Goal: Task Accomplishment & Management: Use online tool/utility

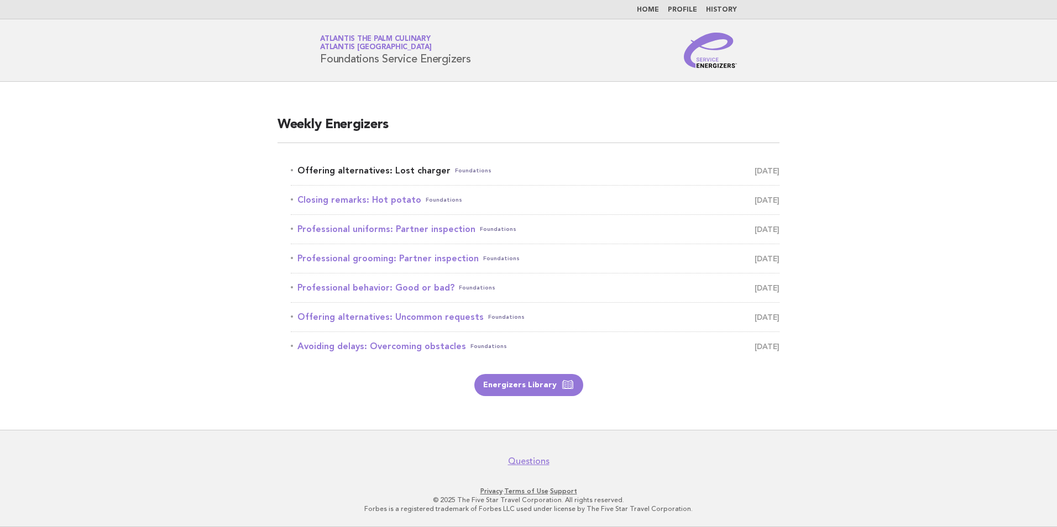
click at [361, 174] on link "Offering alternatives: Lost charger Foundations [DATE]" at bounding box center [535, 170] width 489 height 15
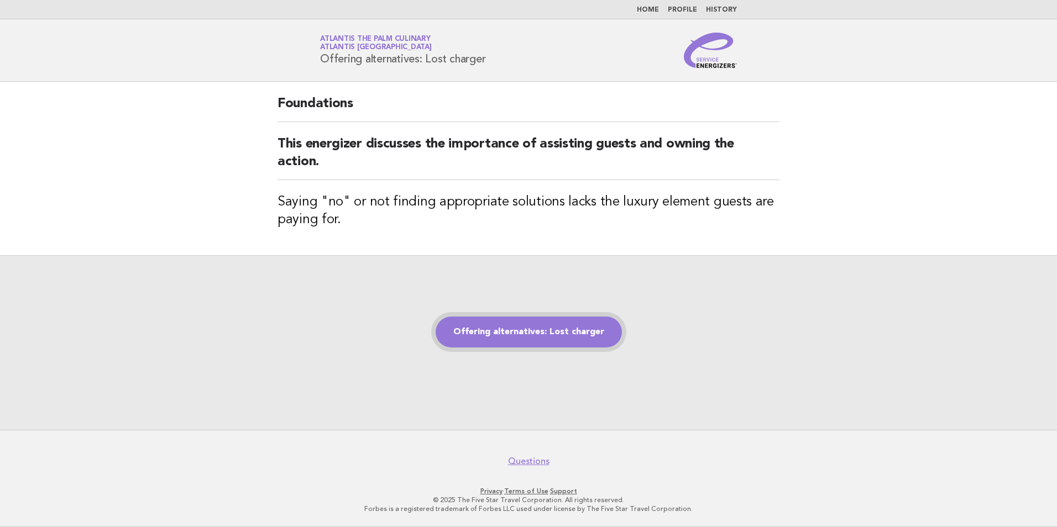
click at [557, 323] on link "Offering alternatives: Lost charger" at bounding box center [529, 332] width 186 height 31
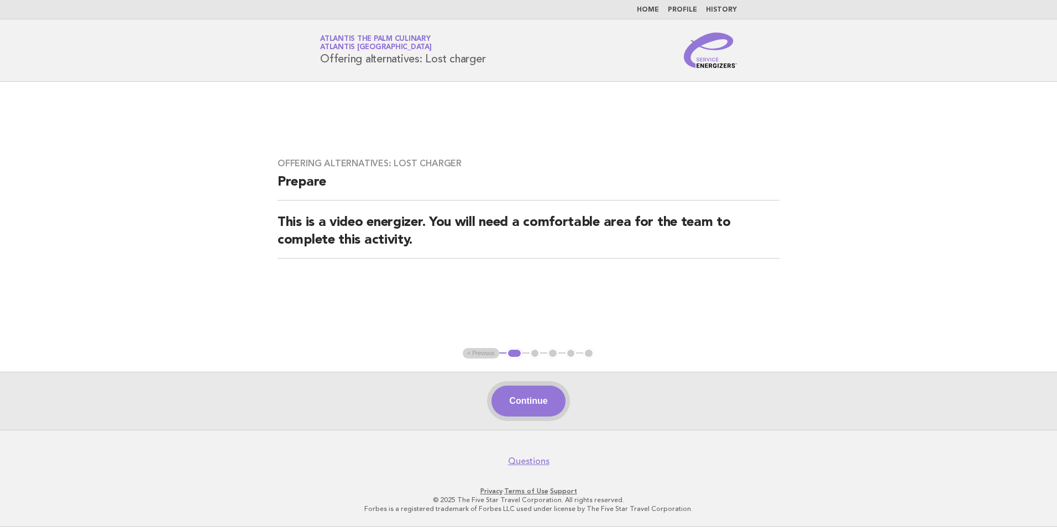
click at [515, 400] on button "Continue" at bounding box center [528, 401] width 74 height 31
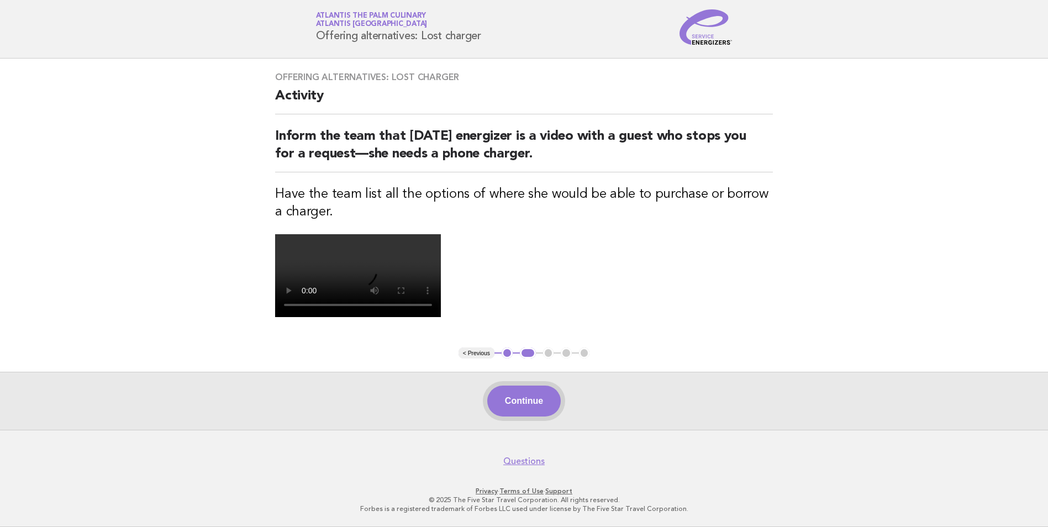
click at [528, 404] on button "Continue" at bounding box center [524, 401] width 74 height 31
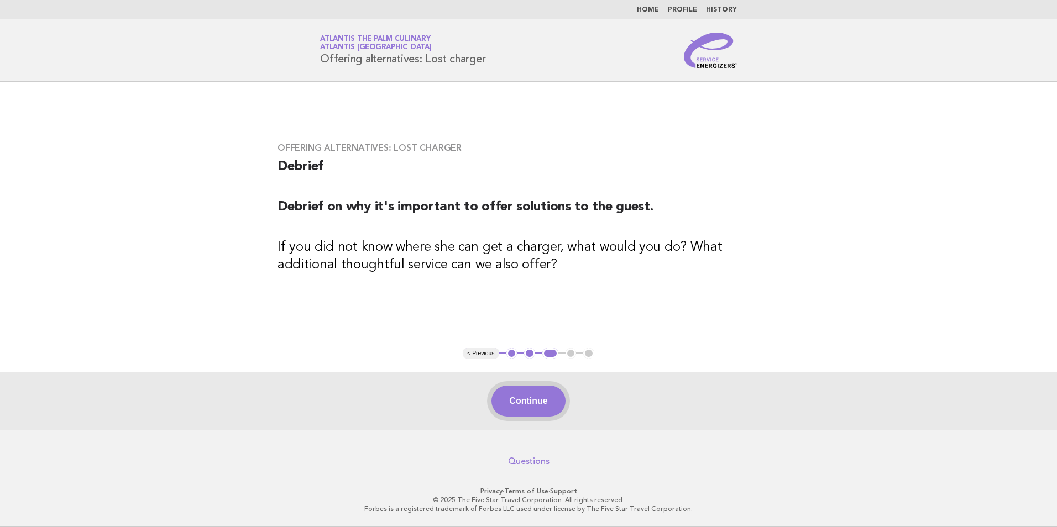
click at [518, 403] on button "Continue" at bounding box center [528, 401] width 74 height 31
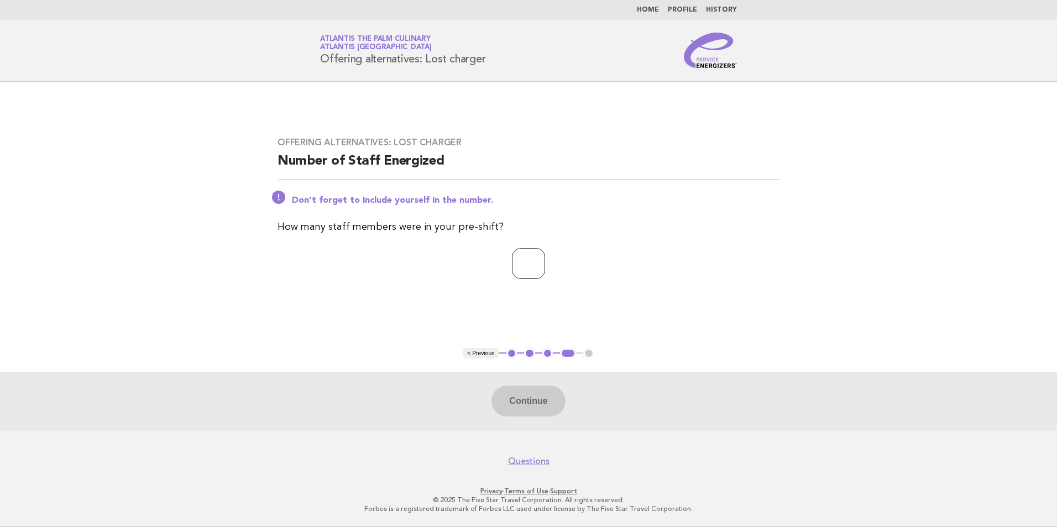
click at [545, 261] on input "*" at bounding box center [528, 263] width 33 height 31
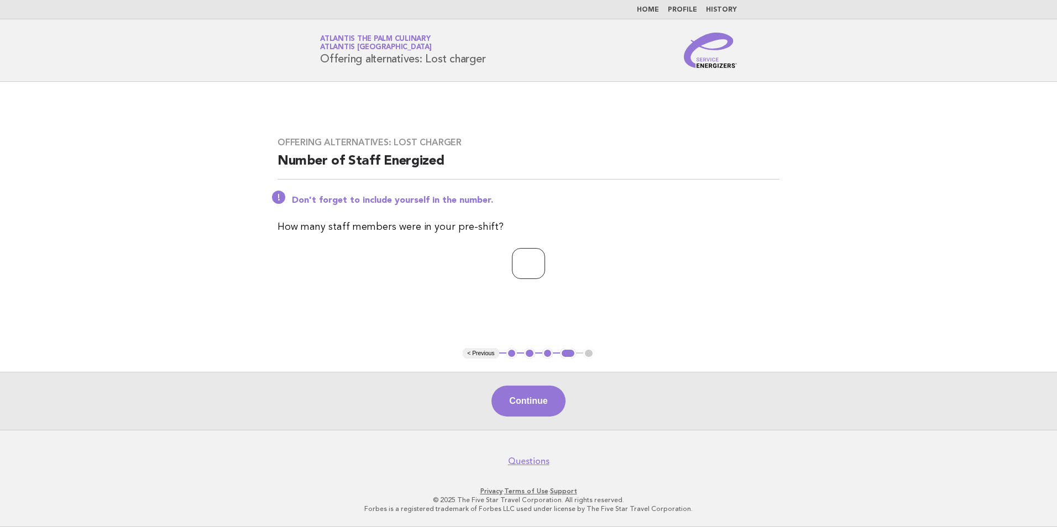
click at [545, 261] on input "*" at bounding box center [528, 263] width 33 height 31
type input "*"
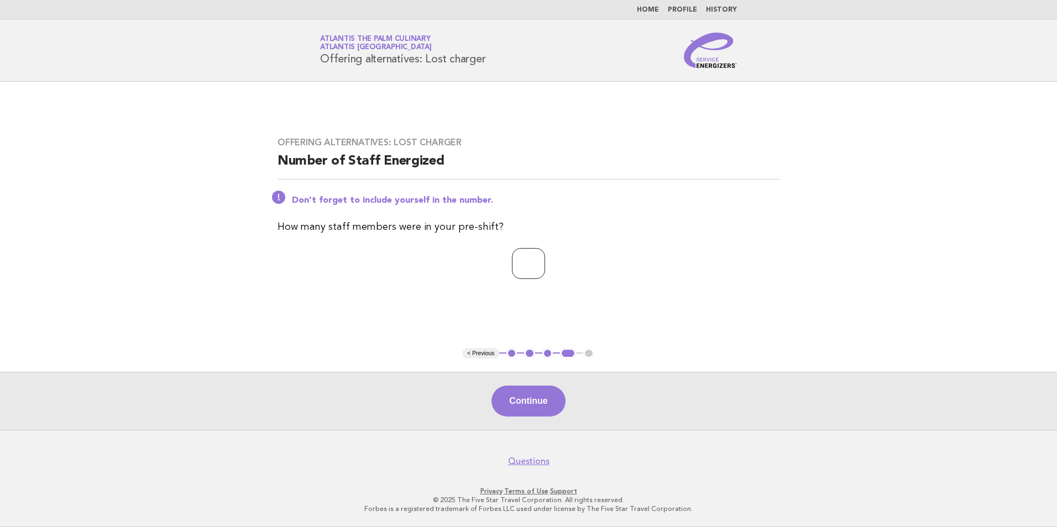
click at [545, 267] on input "*" at bounding box center [528, 263] width 33 height 31
click at [522, 402] on button "Continue" at bounding box center [528, 401] width 74 height 31
